Goal: Complete application form: Complete application form

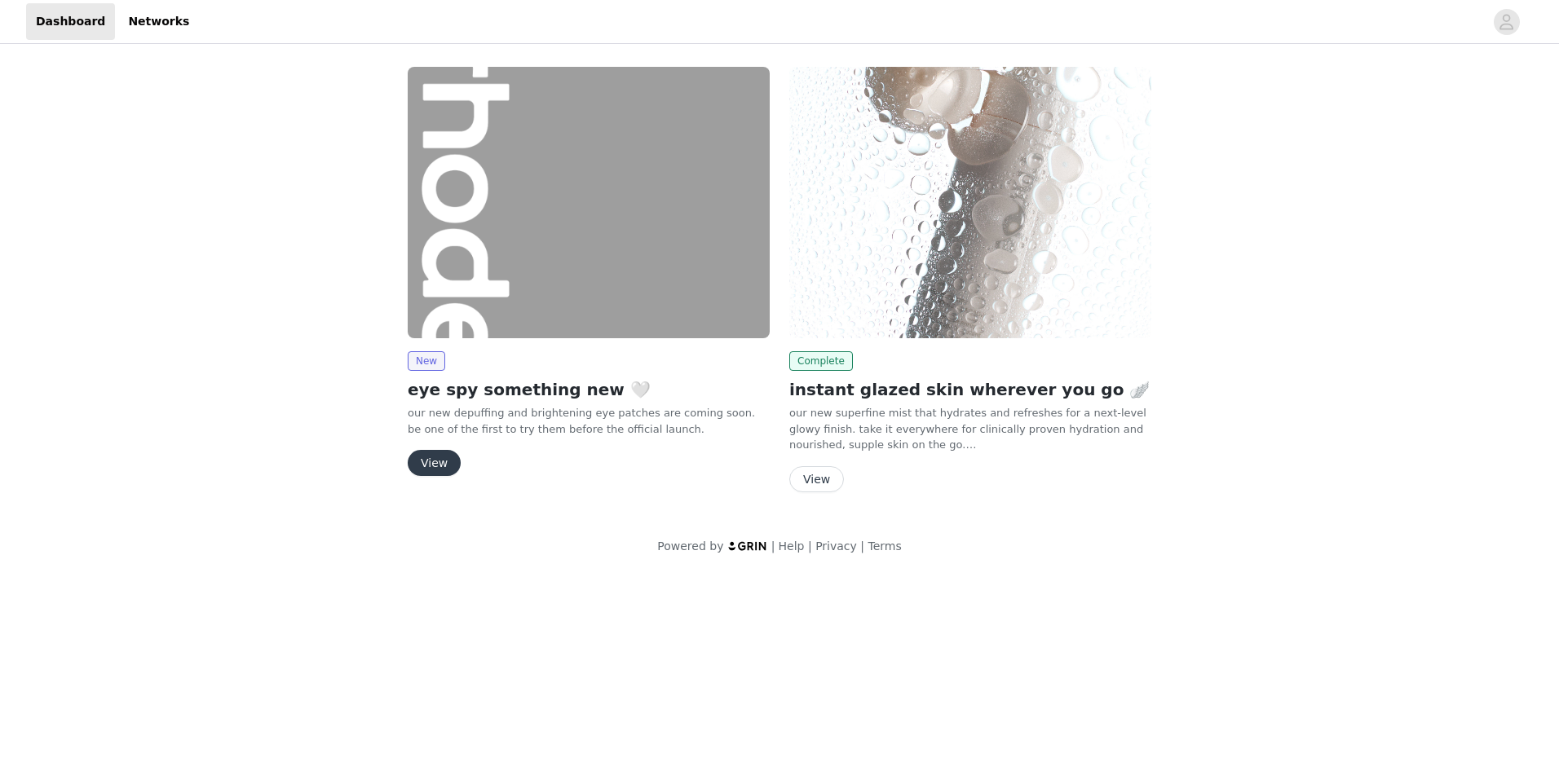
click at [436, 459] on button "View" at bounding box center [434, 462] width 53 height 26
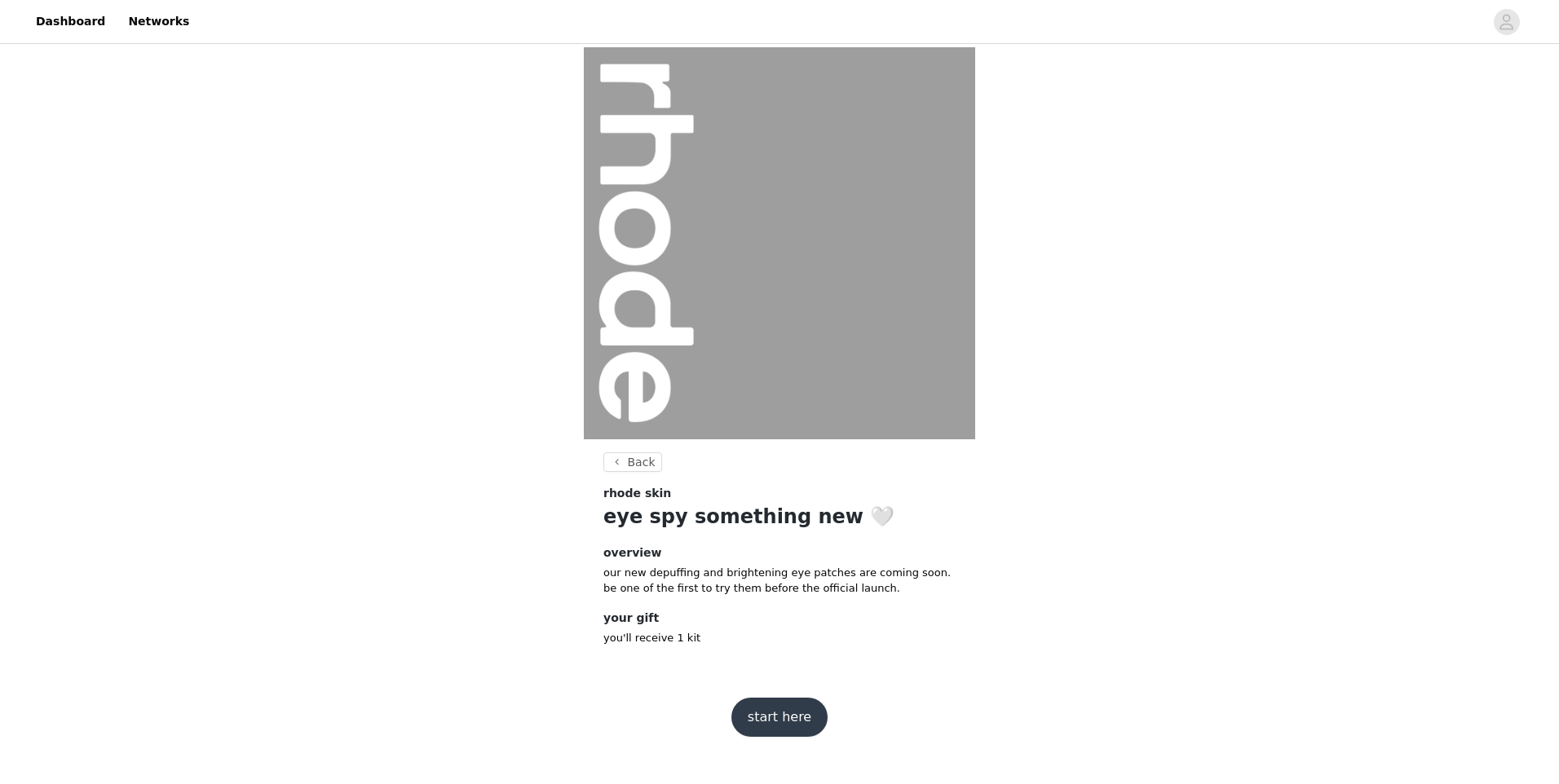
click at [781, 709] on button "start here" at bounding box center [780, 718] width 96 height 39
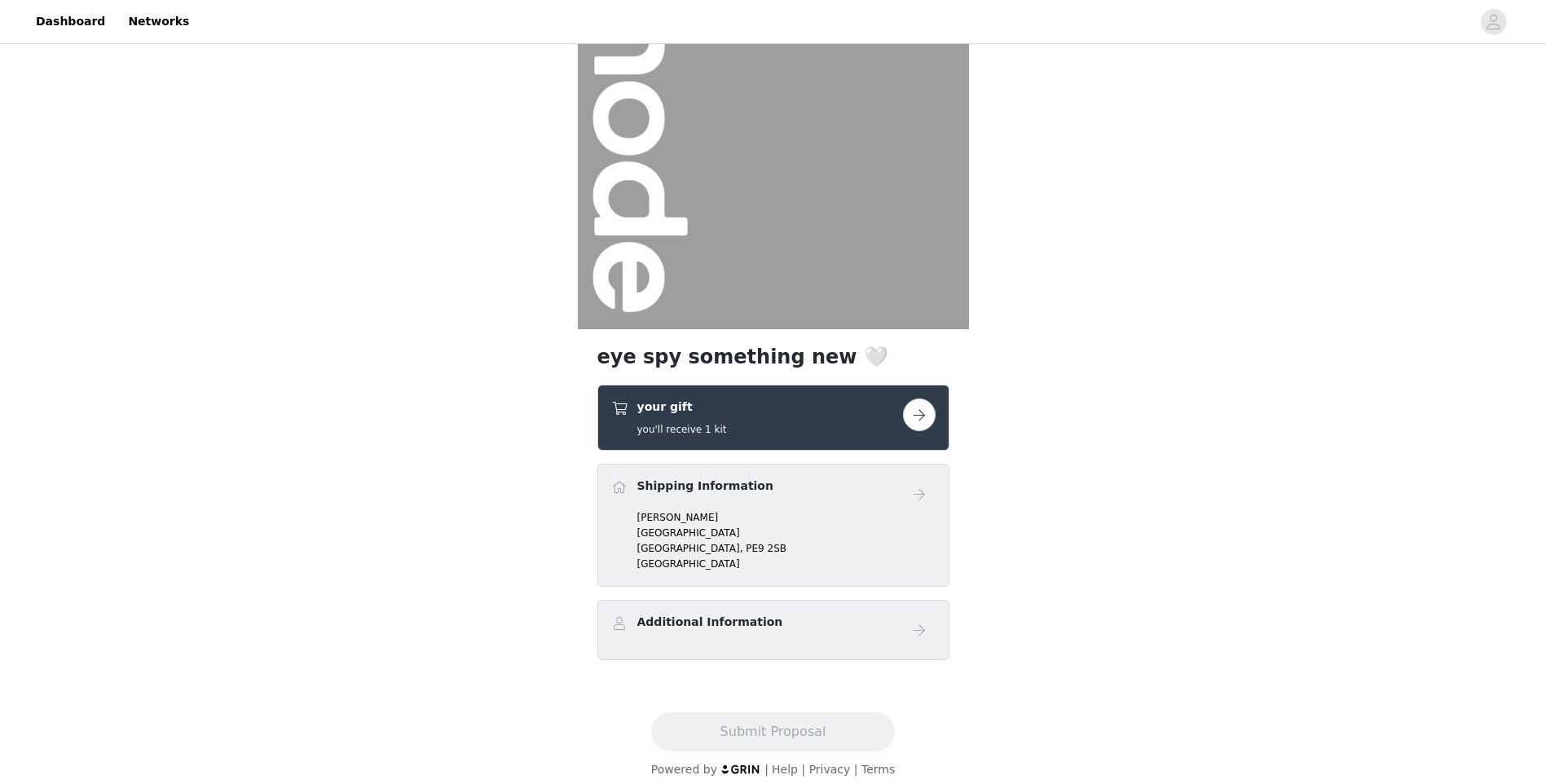
scroll to position [124, 0]
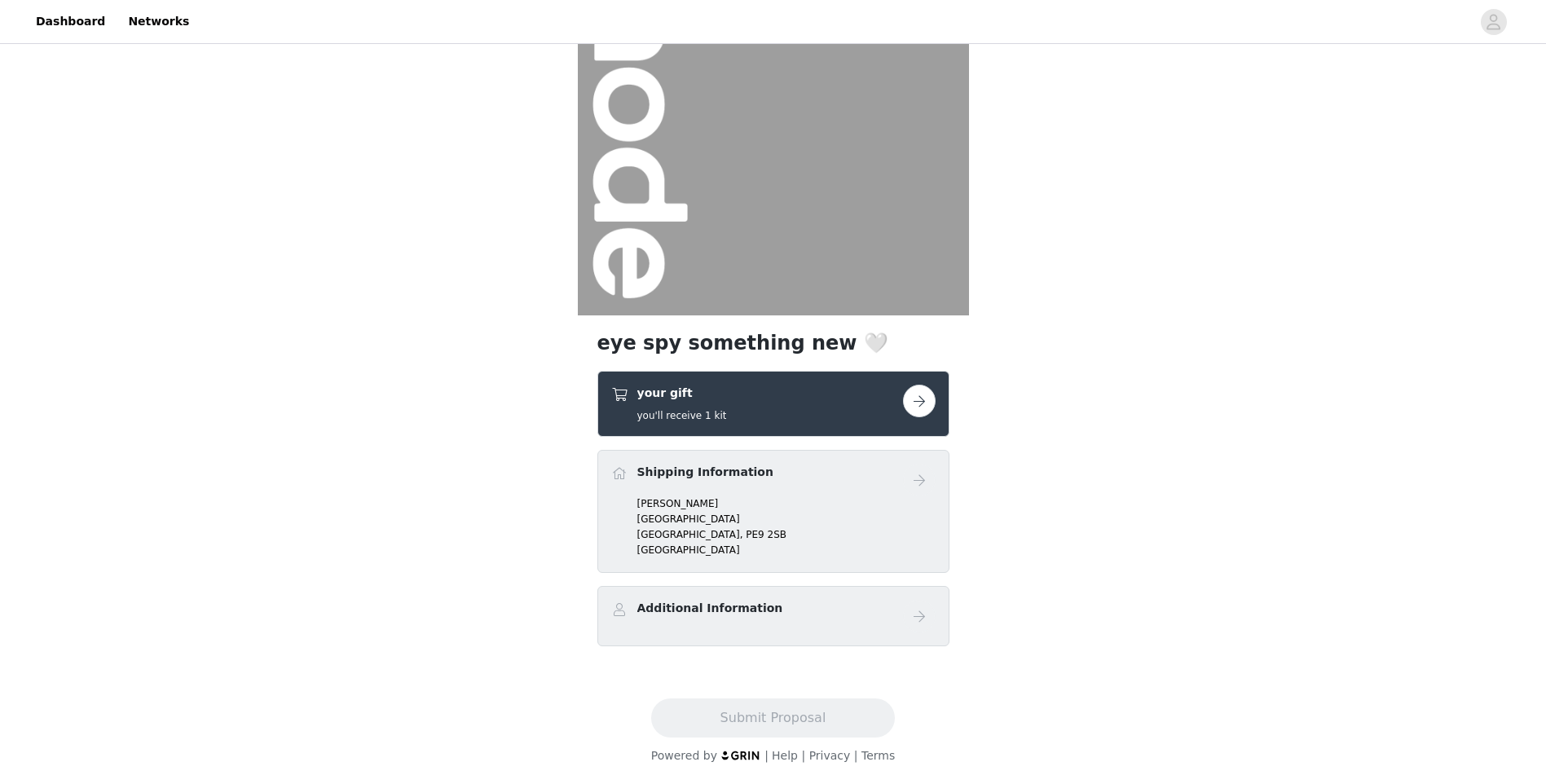
click at [816, 513] on p "[GEOGRAPHIC_DATA]" at bounding box center [786, 518] width 298 height 15
click at [835, 484] on div "Shipping Information" at bounding box center [757, 475] width 291 height 23
click at [928, 395] on button "button" at bounding box center [919, 400] width 32 height 32
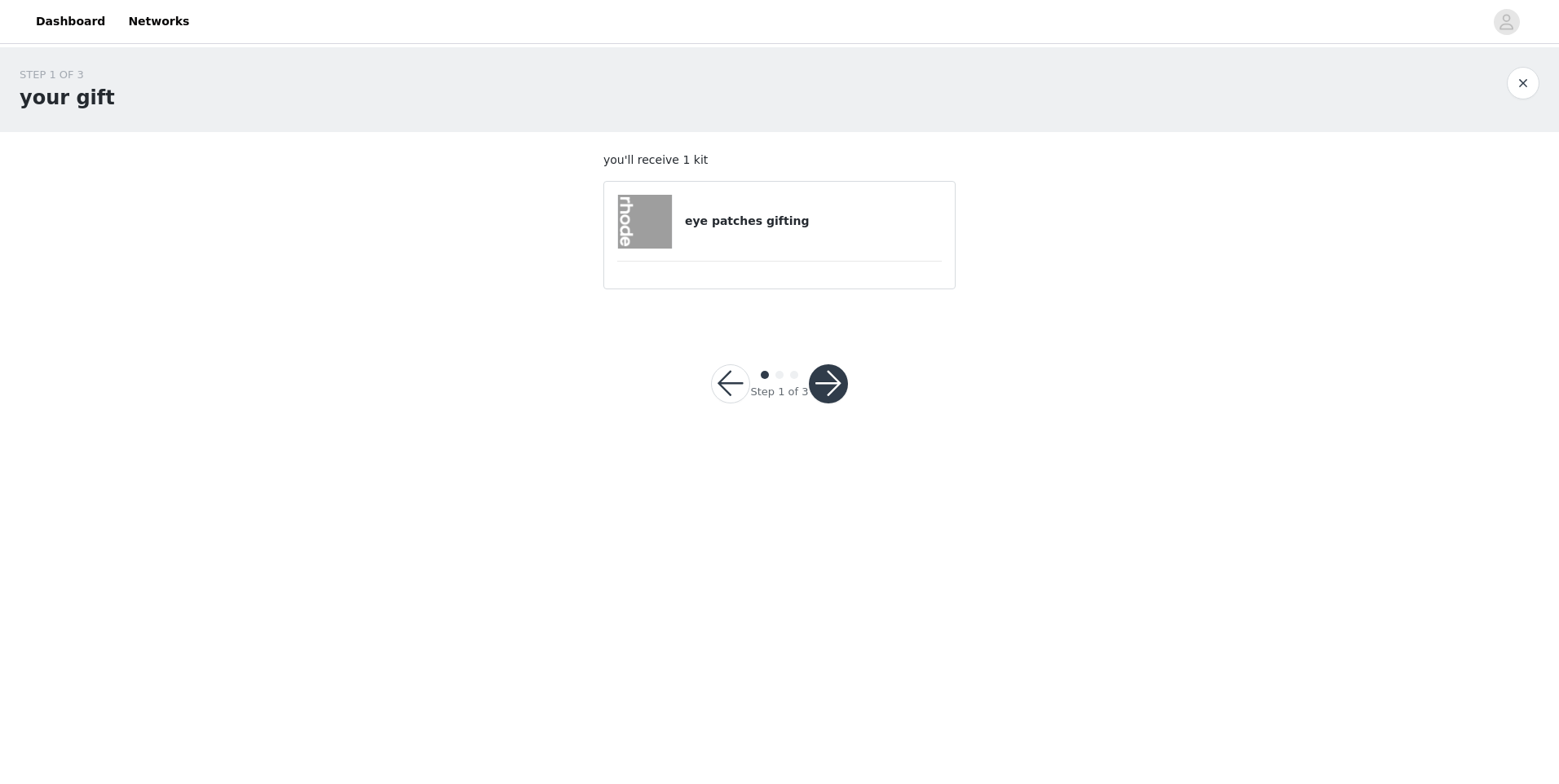
click at [841, 388] on button "button" at bounding box center [828, 384] width 39 height 39
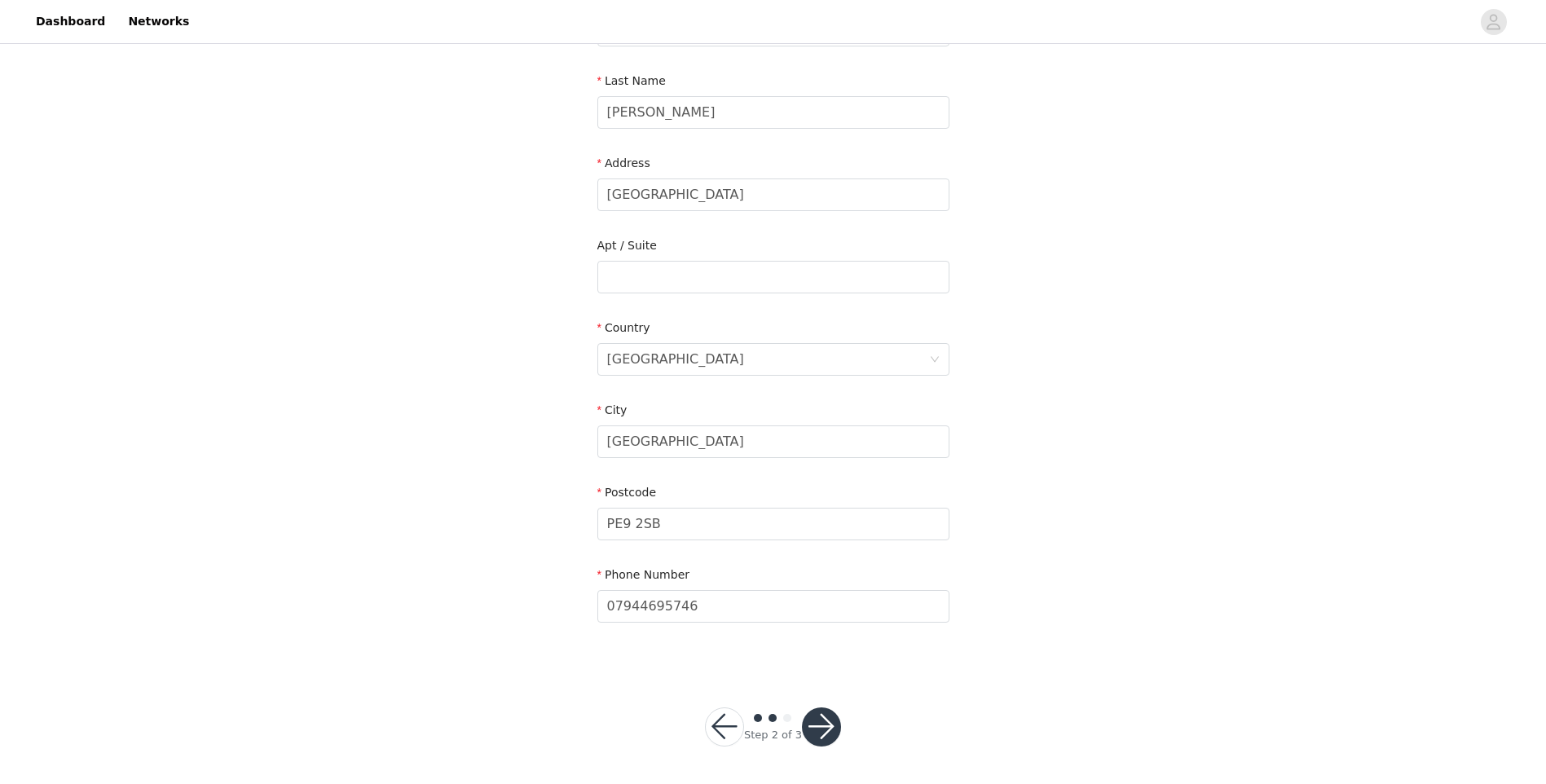
scroll to position [245, 0]
click at [831, 715] on button "button" at bounding box center [821, 725] width 39 height 39
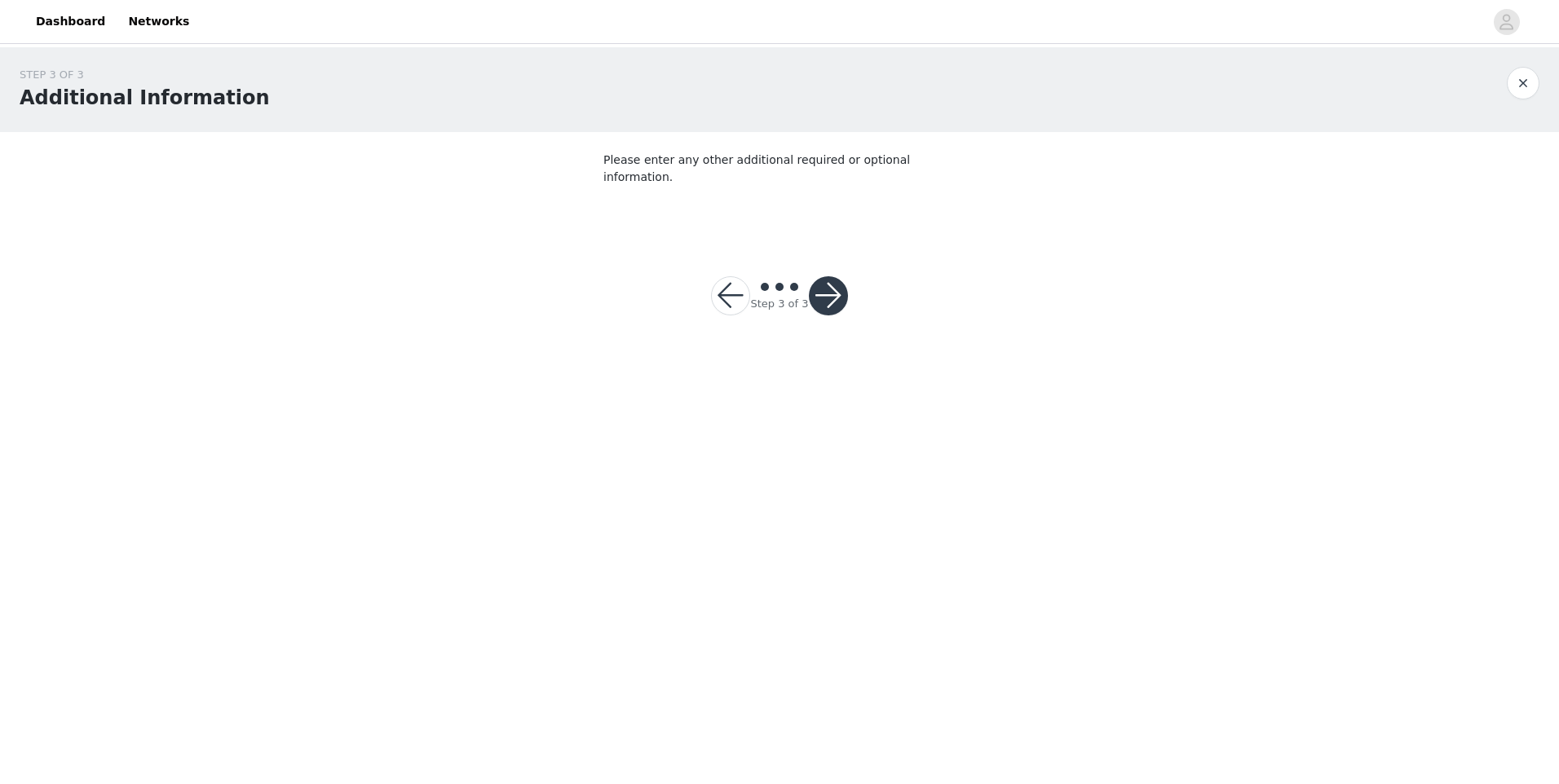
click at [830, 279] on button "button" at bounding box center [828, 296] width 39 height 39
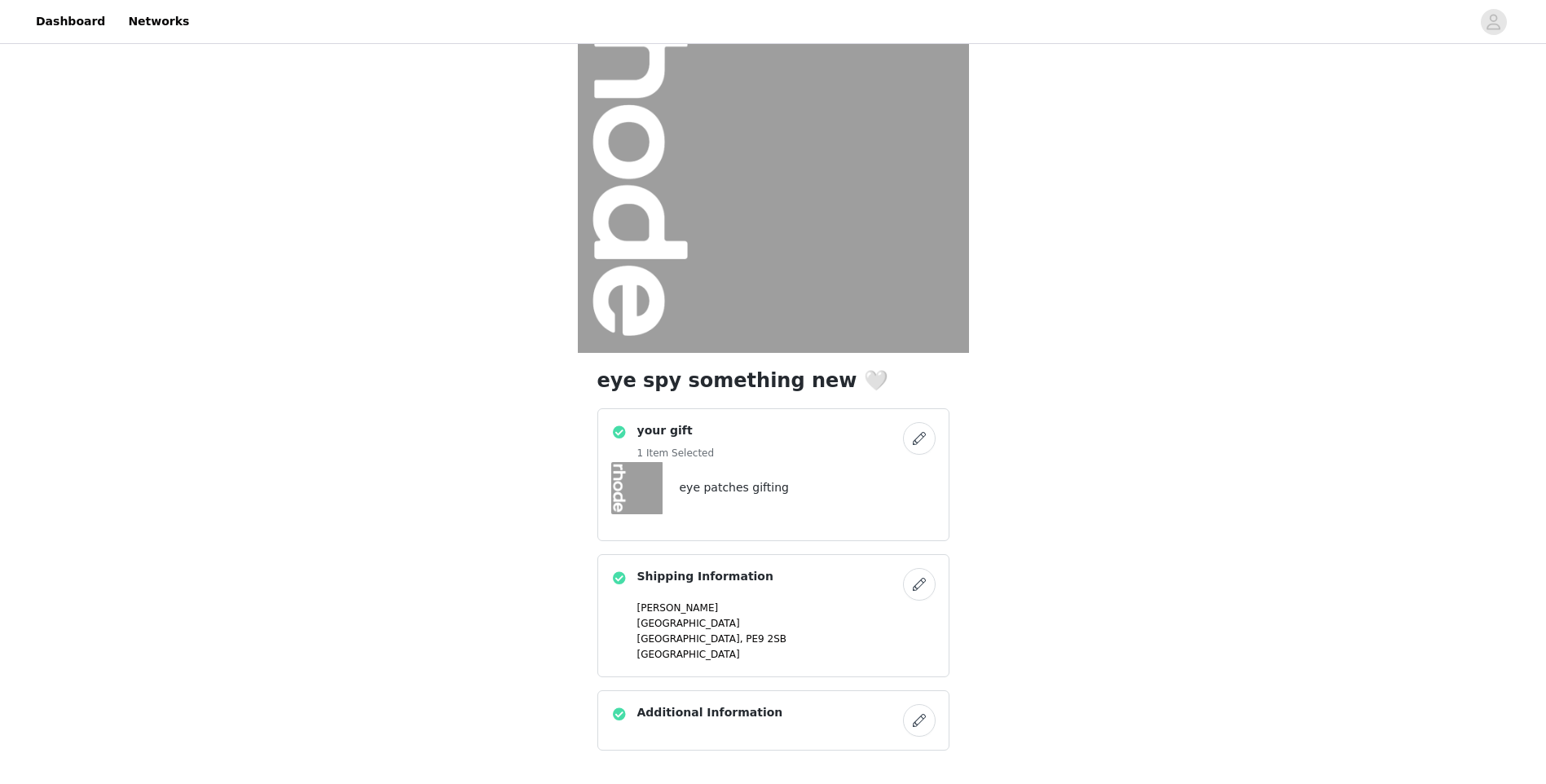
scroll to position [191, 0]
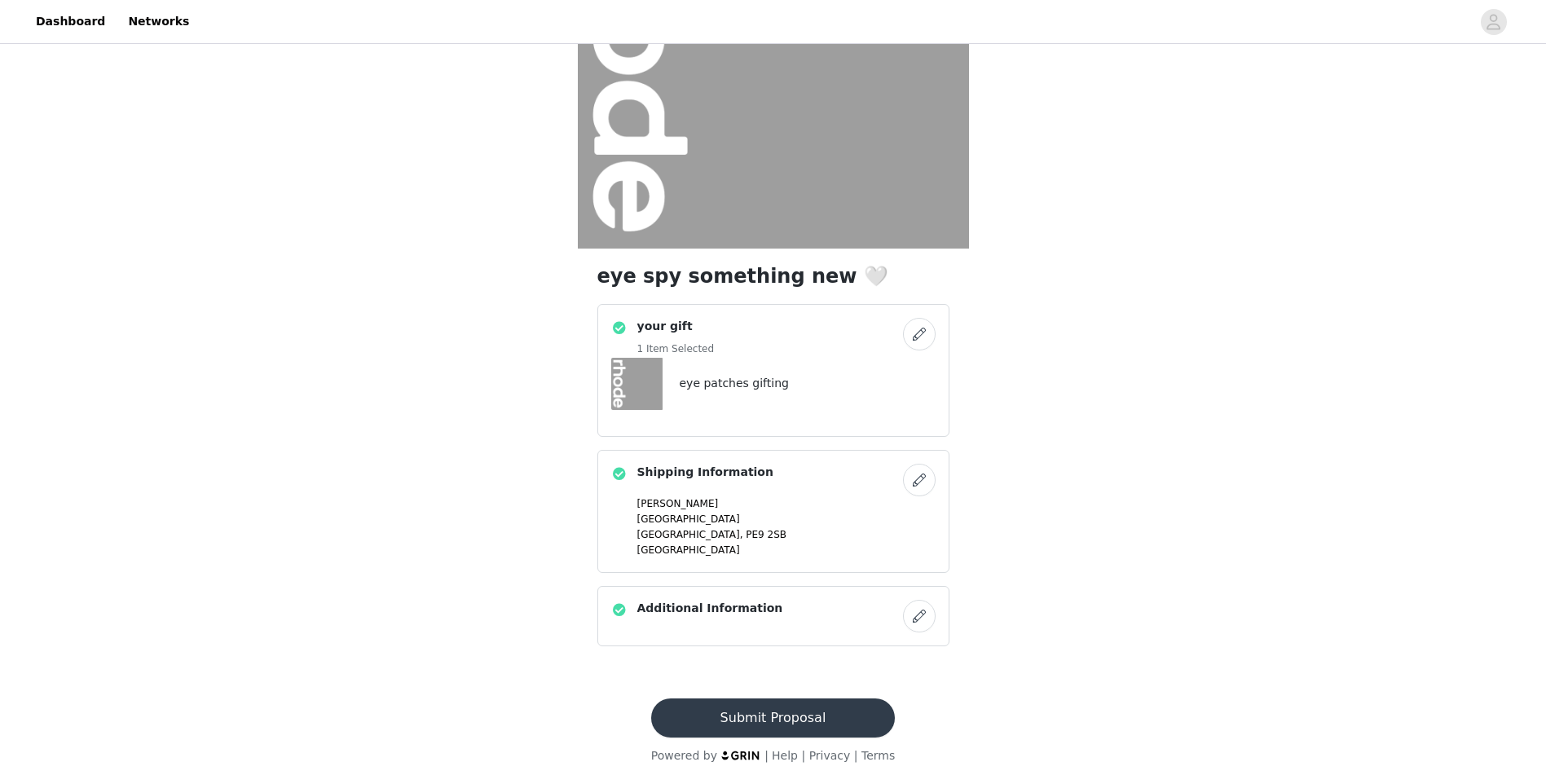
click at [748, 713] on button "Submit Proposal" at bounding box center [773, 718] width 243 height 39
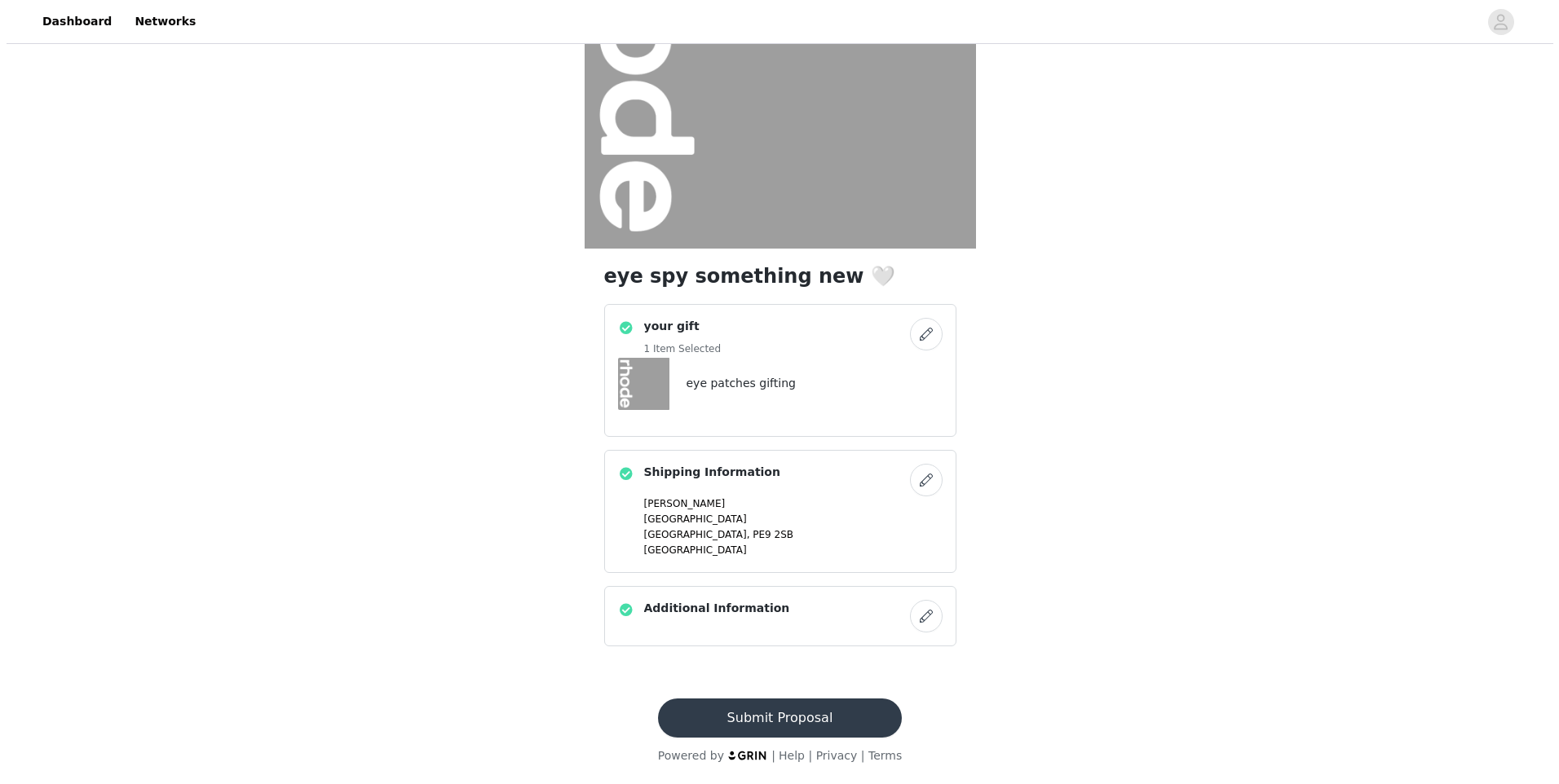
scroll to position [0, 0]
